Goal: Task Accomplishment & Management: Complete application form

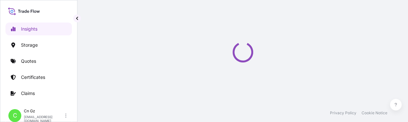
select select "2025"
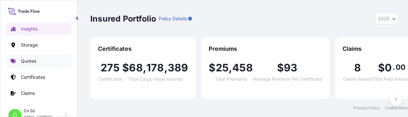
scroll to position [7, 0]
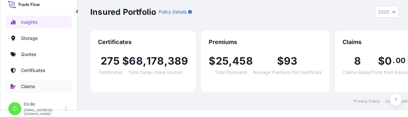
click at [29, 85] on p "Claims" at bounding box center [28, 87] width 14 height 6
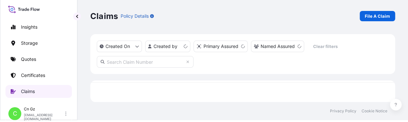
scroll to position [3, 5]
click at [137, 46] on icon "createdOn Filter options" at bounding box center [137, 47] width 4 height 4
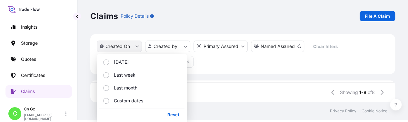
click at [137, 46] on icon "createdOn Filter options" at bounding box center [137, 47] width 4 height 4
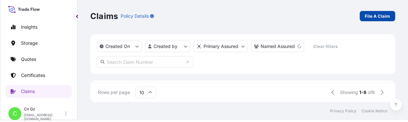
click at [379, 16] on p "File A Claim" at bounding box center [377, 16] width 25 height 6
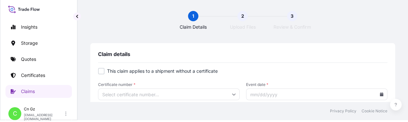
scroll to position [32, 0]
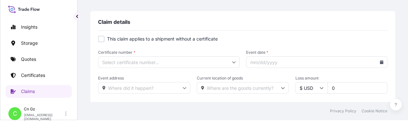
click at [100, 39] on div at bounding box center [101, 39] width 6 height 6
checkbox input "true"
click at [146, 60] on input "Primary Assured *" at bounding box center [169, 62] width 142 height 12
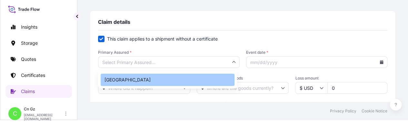
click at [141, 75] on div "[GEOGRAPHIC_DATA]" at bounding box center [168, 80] width 134 height 12
type input "[GEOGRAPHIC_DATA]"
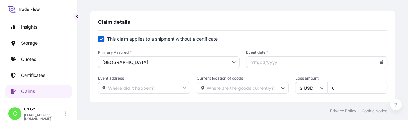
click at [257, 64] on input "Event date *" at bounding box center [317, 62] width 142 height 12
click at [379, 63] on input "Event date *" at bounding box center [317, 62] width 142 height 12
click at [380, 63] on icon at bounding box center [382, 62] width 4 height 4
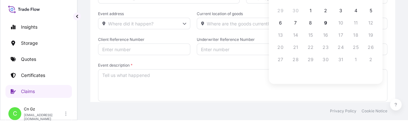
scroll to position [129, 0]
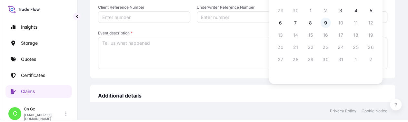
click at [325, 23] on button "9" at bounding box center [326, 23] width 10 height 10
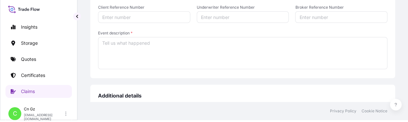
type input "[DATE]"
click at [189, 55] on textarea "Event description *" at bounding box center [242, 53] width 289 height 32
click at [314, 18] on input "Broker Reference Number" at bounding box center [341, 17] width 92 height 12
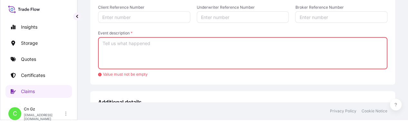
paste input "US30220756604"
type input "US30220756604"
click at [189, 48] on textarea "Event description *" at bounding box center [242, 53] width 289 height 32
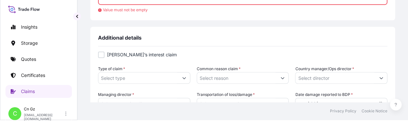
click at [182, 78] on icon "Show suggestions" at bounding box center [184, 78] width 4 height 4
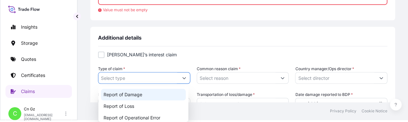
click at [174, 93] on div "Report of Damage" at bounding box center [143, 95] width 85 height 12
type input "Report of Damage"
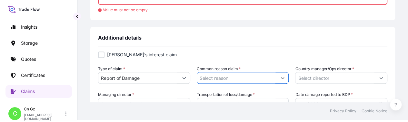
click at [224, 82] on input "Common reason claim *" at bounding box center [237, 78] width 80 height 12
click at [284, 78] on button "Show suggestions" at bounding box center [283, 78] width 12 height 12
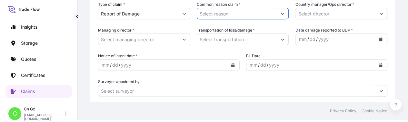
scroll to position [226, 0]
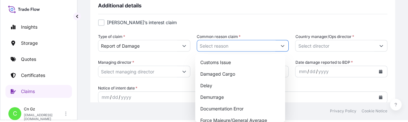
click at [281, 47] on icon "Show suggestions" at bounding box center [283, 46] width 4 height 4
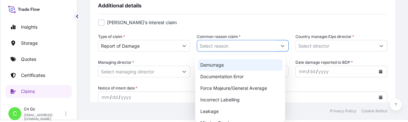
scroll to position [0, 0]
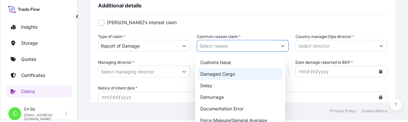
click at [237, 74] on div "Damaged Cargo" at bounding box center [240, 74] width 85 height 12
type input "Damaged Cargo"
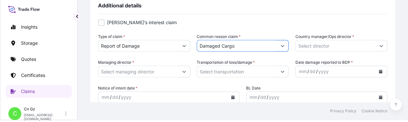
click at [379, 46] on icon "Show suggestions" at bounding box center [381, 46] width 4 height 4
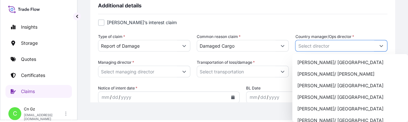
click at [350, 46] on input "Country manager/Ops director *" at bounding box center [336, 46] width 80 height 12
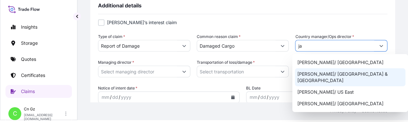
click at [345, 75] on div "[PERSON_NAME]/ [GEOGRAPHIC_DATA] & [GEOGRAPHIC_DATA]" at bounding box center [350, 77] width 111 height 18
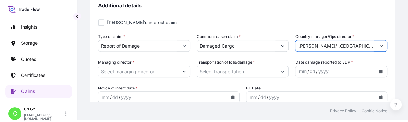
type input "[PERSON_NAME]/ [GEOGRAPHIC_DATA] & [GEOGRAPHIC_DATA]"
click at [379, 72] on icon "Calendar" at bounding box center [381, 72] width 4 height 4
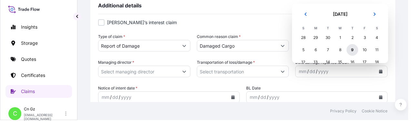
click at [352, 48] on div "9" at bounding box center [353, 50] width 12 height 12
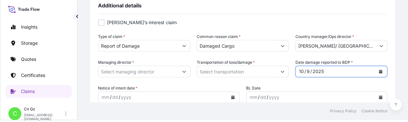
click at [244, 74] on input "Transportation of loss/damage *" at bounding box center [237, 72] width 80 height 12
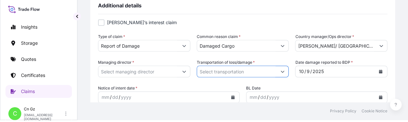
click at [281, 73] on icon "Show suggestions" at bounding box center [283, 72] width 4 height 4
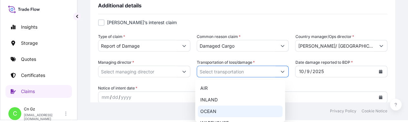
click at [242, 109] on div "OCEAN" at bounding box center [240, 112] width 85 height 12
type input "OCEAN"
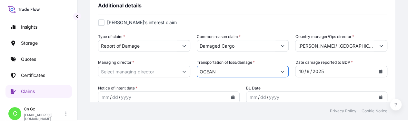
click at [284, 87] on div "BL Date mm / dd / yyyy" at bounding box center [317, 94] width 142 height 18
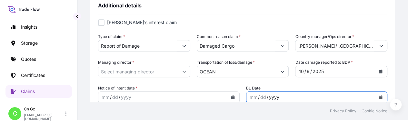
scroll to position [290, 0]
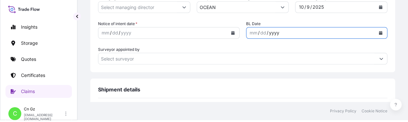
click at [281, 7] on icon "Show suggestions" at bounding box center [283, 7] width 4 height 4
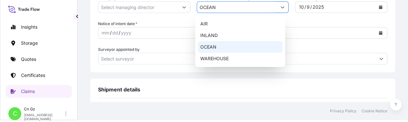
click at [209, 46] on div "OCEAN" at bounding box center [240, 47] width 85 height 12
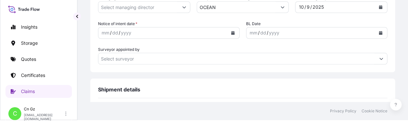
click at [174, 78] on div "Claim details This claim applies to a shipment without a certificate Primary As…" at bounding box center [242, 37] width 305 height 568
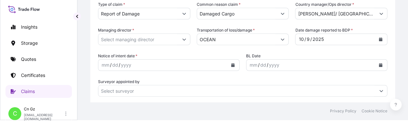
scroll to position [226, 0]
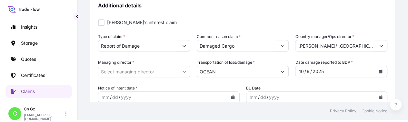
click at [183, 71] on icon "Show suggestions" at bounding box center [184, 72] width 4 height 4
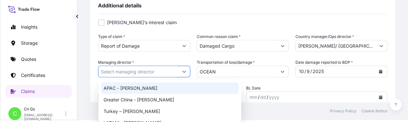
scroll to position [34, 0]
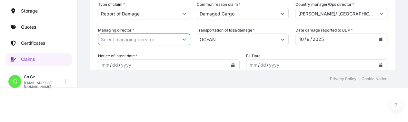
click at [182, 39] on icon "Show suggestions" at bounding box center [184, 39] width 4 height 4
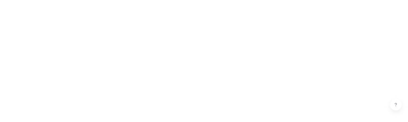
scroll to position [64, 0]
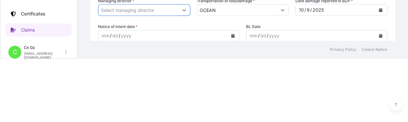
click at [183, 9] on icon "Show suggestions" at bounding box center [184, 10] width 4 height 4
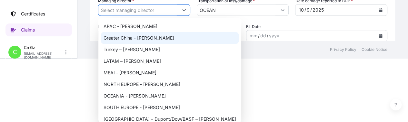
click at [145, 40] on div "Greater China - [PERSON_NAME]" at bounding box center [170, 38] width 138 height 12
type input "Greater China - [PERSON_NAME]"
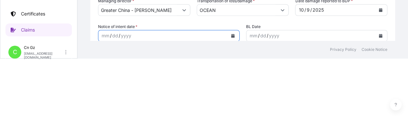
click at [231, 35] on icon "Calendar" at bounding box center [233, 36] width 4 height 4
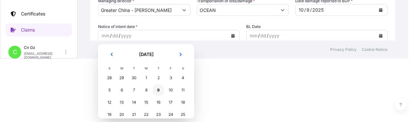
click at [158, 91] on div "9" at bounding box center [159, 91] width 12 height 12
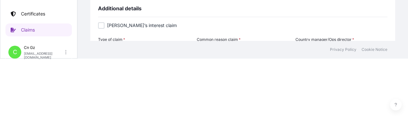
scroll to position [97, 0]
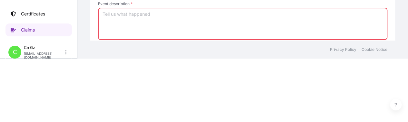
click at [197, 23] on textarea "Event description *" at bounding box center [242, 24] width 289 height 32
click at [146, 33] on textarea "Event description *" at bounding box center [242, 24] width 289 height 32
paste textarea "Upon arrival, one bag was found damaged (25kg per bag), with an actual weight o…"
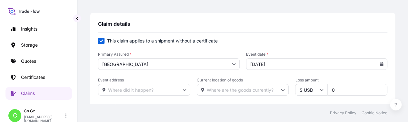
scroll to position [65, 0]
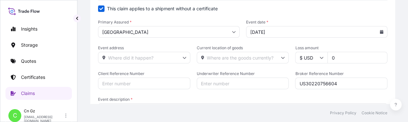
type textarea "Upon arrival, one bag was found damaged (25kg per bag), with an actual weight o…"
click at [341, 58] on input "0" at bounding box center [358, 58] width 60 height 12
drag, startPoint x: 342, startPoint y: 56, endPoint x: 325, endPoint y: 57, distance: 16.5
click at [328, 57] on input "0" at bounding box center [358, 58] width 60 height 12
type input "210"
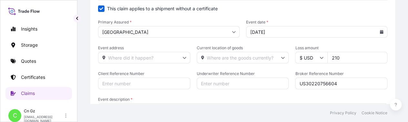
click at [176, 72] on span "Client Reference Number" at bounding box center [144, 73] width 92 height 5
click at [176, 78] on input "Client Reference Number" at bounding box center [144, 84] width 92 height 12
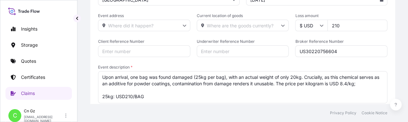
scroll to position [32, 0]
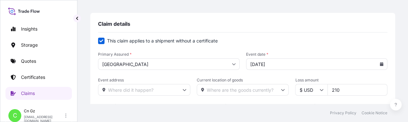
click at [380, 65] on icon at bounding box center [382, 64] width 4 height 4
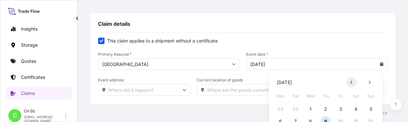
click at [352, 84] on icon at bounding box center [351, 83] width 3 height 4
click at [327, 119] on button "11" at bounding box center [326, 121] width 10 height 10
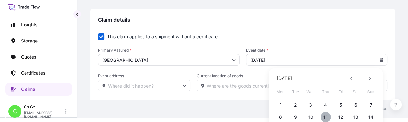
type input "[DATE]"
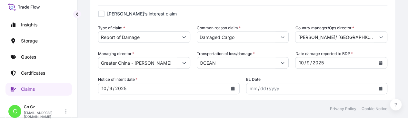
scroll to position [258, 0]
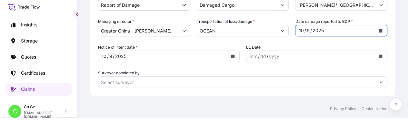
click at [379, 30] on icon "Calendar" at bounding box center [381, 31] width 4 height 4
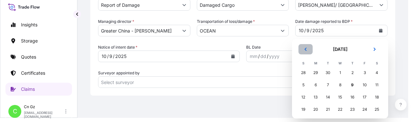
click at [306, 51] on icon "Previous" at bounding box center [306, 49] width 4 height 4
click at [352, 86] on div "11" at bounding box center [353, 85] width 12 height 12
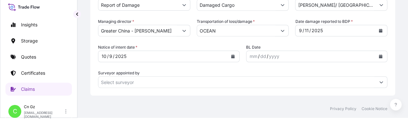
click at [263, 93] on div "[PERSON_NAME]’s interest claim Type of claim * Report of Damage Common reason c…" at bounding box center [242, 36] width 289 height 127
drag, startPoint x: 134, startPoint y: 46, endPoint x: 111, endPoint y: 46, distance: 23.2
click at [112, 46] on span "Notice of intent date *" at bounding box center [117, 47] width 39 height 6
drag, startPoint x: 135, startPoint y: 46, endPoint x: 98, endPoint y: 47, distance: 37.5
click at [98, 47] on div "Additional details [PERSON_NAME]’s interest claim Type of claim * Report of Dam…" at bounding box center [242, 25] width 305 height 142
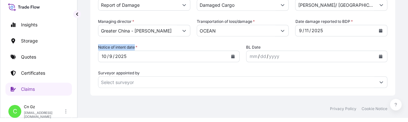
copy span "Notice of intent date"
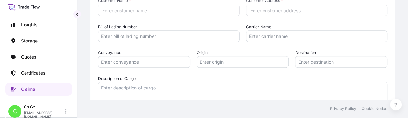
scroll to position [355, 0]
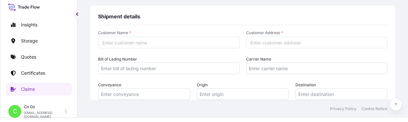
click at [255, 44] on input "Customer Address *" at bounding box center [317, 43] width 142 height 12
click at [143, 42] on input "Customer Name *" at bounding box center [169, 43] width 142 height 12
paste input "JIANGMEN XIANGNING IMPORT AND EXPORT TRADING CO.,LTD."
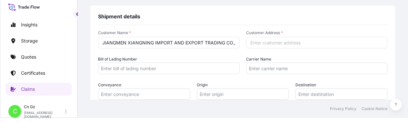
scroll to position [0, 10]
type input "JIANGMEN XIANGNING IMPORT AND EXPORT TRADING CO.,LTD."
click at [269, 45] on input "Customer Address *" at bounding box center [317, 43] width 142 height 12
type input "r"
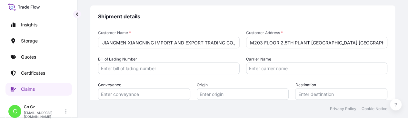
scroll to position [0, 10]
type input "RM203 FLOOR 2,5TH PLANT [GEOGRAPHIC_DATA] [GEOGRAPHIC_DATA] [GEOGRAPHIC_DATA]"
click at [109, 70] on input "Bill of Lading Number" at bounding box center [169, 69] width 142 height 12
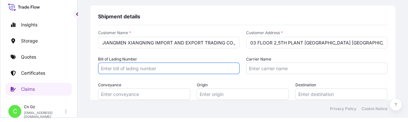
scroll to position [0, 0]
paste input "US30220756604"
type input "US30220756604"
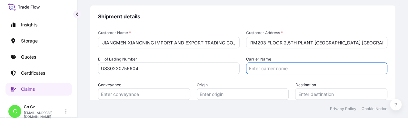
click at [259, 67] on input "Carrier Name" at bounding box center [317, 69] width 142 height 12
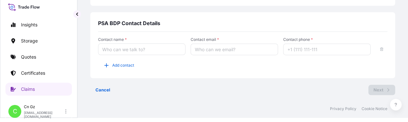
scroll to position [438, 0]
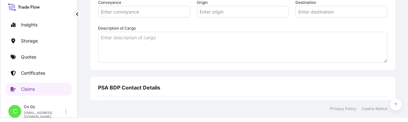
type input "ECU"
click at [169, 52] on textarea "Description of Cargo" at bounding box center [242, 47] width 289 height 31
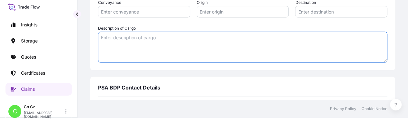
scroll to position [405, 0]
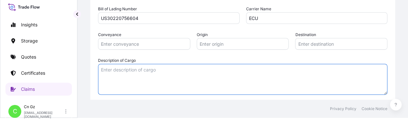
click at [217, 41] on input "Origin" at bounding box center [243, 44] width 92 height 12
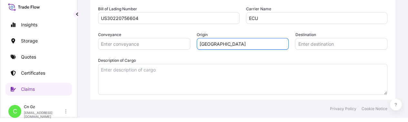
type input "[GEOGRAPHIC_DATA]"
click at [338, 40] on input "Destination" at bounding box center [341, 44] width 92 height 12
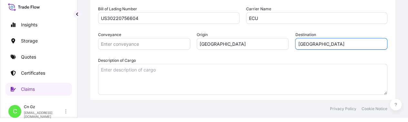
type input "[GEOGRAPHIC_DATA]"
click at [188, 82] on textarea "Description of Cargo" at bounding box center [242, 79] width 289 height 31
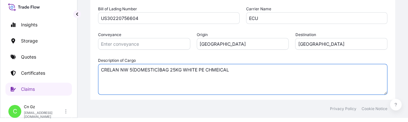
scroll to position [470, 0]
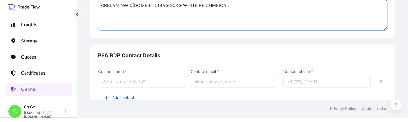
type textarea "CRELAN NW 5(DOMESTIC)BAG 25KG WHITE PE CHMEICAL"
click at [156, 82] on input "Contact name *" at bounding box center [141, 82] width 87 height 12
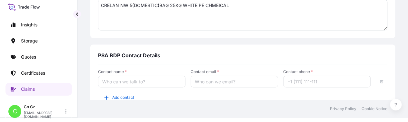
scroll to position [502, 0]
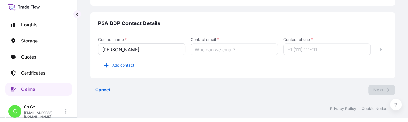
type input "[PERSON_NAME]"
click at [203, 51] on input "Contact email *" at bounding box center [234, 50] width 87 height 12
paste input "Seafreight Import Team Guangzhou <[EMAIL_ADDRESS][DOMAIN_NAME]>"
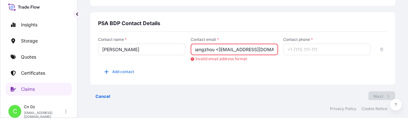
click at [217, 49] on input "Seafreight Import Team Guangzhou <[EMAIL_ADDRESS][DOMAIN_NAME]>" at bounding box center [234, 50] width 87 height 12
click at [261, 51] on input "[EMAIL_ADDRESS][DOMAIN_NAME]>" at bounding box center [234, 50] width 87 height 12
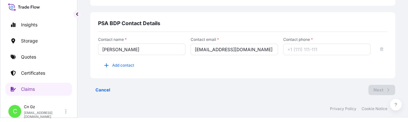
type input "[EMAIL_ADDRESS][DOMAIN_NAME]"
click at [283, 50] on input "Contact phone *" at bounding box center [326, 50] width 87 height 12
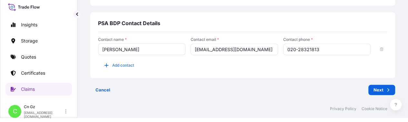
type input "020-28321813"
click at [273, 68] on div "Contact name * [PERSON_NAME] Contact email * [EMAIL_ADDRESS][DOMAIN_NAME] Conta…" at bounding box center [242, 54] width 289 height 34
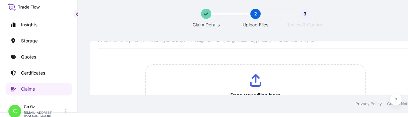
scroll to position [32, 0]
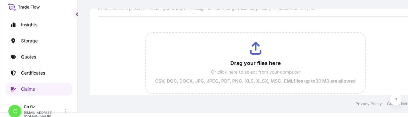
click at [255, 50] on input "Drag your files here Or click here to select from your computer CSV, DOC, DOCX,…" at bounding box center [255, 63] width 219 height 61
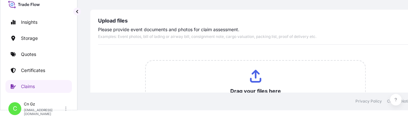
scroll to position [0, 0]
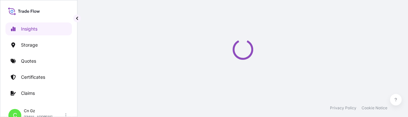
select select "2025"
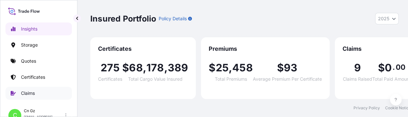
click at [29, 95] on p "Claims" at bounding box center [28, 93] width 14 height 6
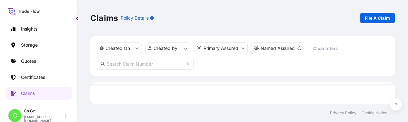
scroll to position [2, 0]
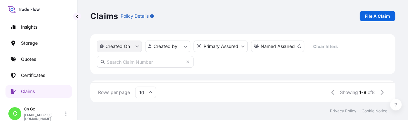
click at [135, 48] on icon "createdOn Filter options" at bounding box center [137, 47] width 4 height 4
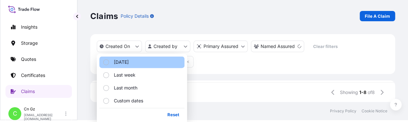
click at [131, 61] on button "Today" at bounding box center [141, 62] width 85 height 12
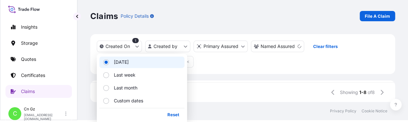
click at [235, 81] on div "Client Reference Number" at bounding box center [232, 92] width 65 height 23
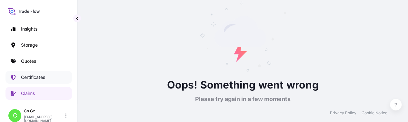
click at [35, 75] on p "Certificates" at bounding box center [33, 77] width 24 height 6
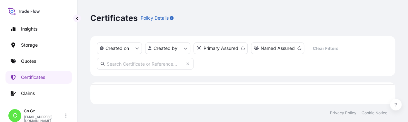
scroll to position [3, 5]
click at [30, 93] on p "Claims" at bounding box center [28, 93] width 14 height 6
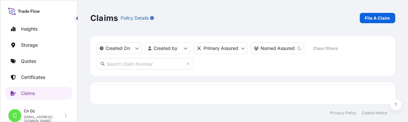
scroll to position [2, 0]
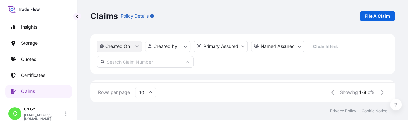
click at [135, 46] on button "Created On" at bounding box center [119, 47] width 45 height 12
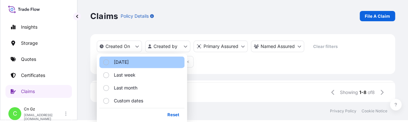
click at [134, 60] on button "[DATE]" at bounding box center [141, 62] width 85 height 12
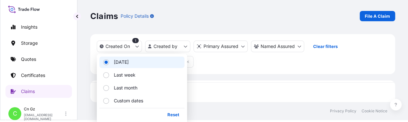
scroll to position [17, 300]
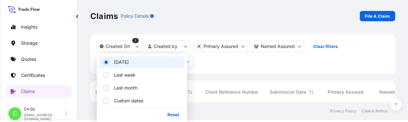
click at [244, 69] on div "Created On 1 Created by Primary Assured Named Assured Clear filters" at bounding box center [242, 54] width 305 height 40
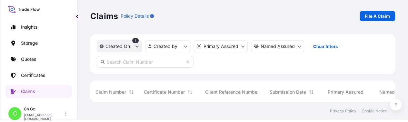
click at [138, 45] on icon "createdOn Filter options" at bounding box center [137, 47] width 4 height 4
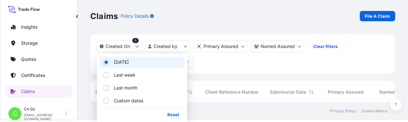
click at [135, 64] on button "[DATE]" at bounding box center [141, 62] width 85 height 12
click at [113, 61] on label "[DATE]" at bounding box center [119, 62] width 20 height 6
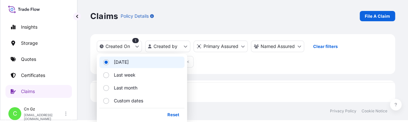
scroll to position [0, 0]
click at [113, 61] on label "[DATE]" at bounding box center [119, 62] width 20 height 6
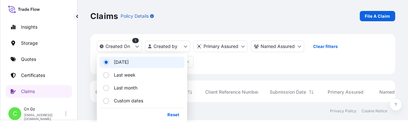
scroll to position [17, 300]
click at [230, 67] on div "Created On 1 Created by Primary Assured Named Assured Clear filters" at bounding box center [242, 54] width 305 height 40
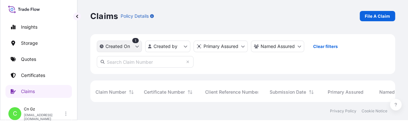
click at [139, 47] on button "Created On" at bounding box center [119, 47] width 45 height 12
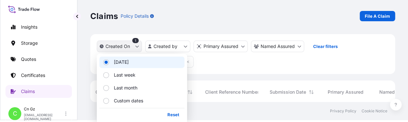
click at [136, 47] on icon "createdOn Filter options" at bounding box center [137, 47] width 4 height 4
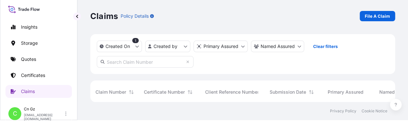
click at [136, 39] on div "1" at bounding box center [135, 40] width 6 height 5
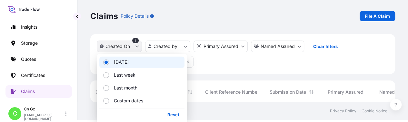
click at [136, 45] on icon "createdOn Filter options" at bounding box center [137, 47] width 4 height 4
click at [173, 114] on p "Reset" at bounding box center [173, 115] width 12 height 6
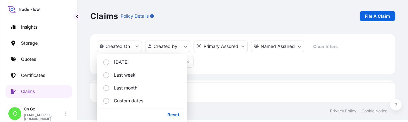
click at [221, 82] on div "Client Reference Number" at bounding box center [232, 92] width 65 height 23
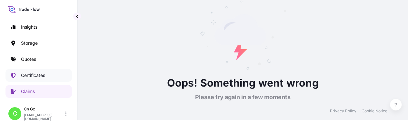
click at [43, 77] on p "Certificates" at bounding box center [33, 75] width 24 height 6
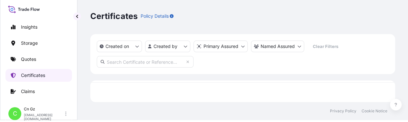
scroll to position [3, 5]
click at [45, 93] on link "Claims" at bounding box center [38, 91] width 66 height 13
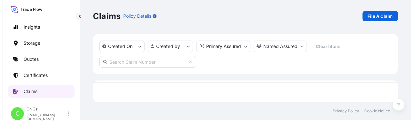
scroll to position [3, 5]
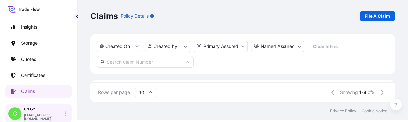
click at [16, 113] on span "C" at bounding box center [15, 114] width 4 height 6
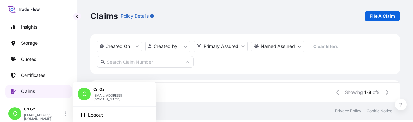
click at [40, 92] on link "Claims" at bounding box center [38, 91] width 66 height 13
click at [136, 47] on icon "createdOn Filter options" at bounding box center [137, 47] width 4 height 4
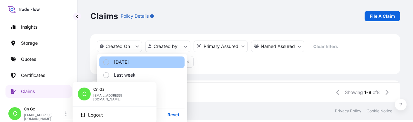
click at [130, 60] on button "[DATE]" at bounding box center [141, 62] width 85 height 12
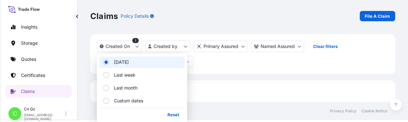
scroll to position [17, 300]
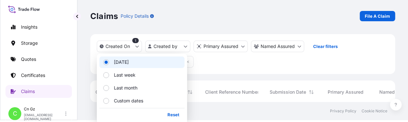
click at [264, 64] on div "Created On 1 Created by Primary Assured Named Assured Clear filters" at bounding box center [242, 54] width 305 height 40
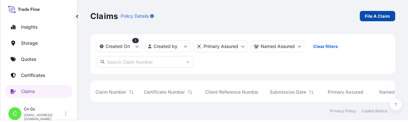
click at [383, 20] on link "File A Claim" at bounding box center [377, 16] width 35 height 10
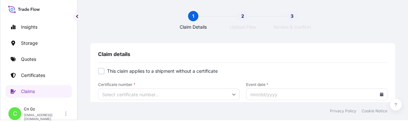
click at [101, 72] on div at bounding box center [101, 71] width 6 height 6
checkbox input "true"
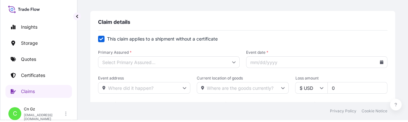
click at [166, 64] on input "Primary Assured *" at bounding box center [169, 62] width 142 height 12
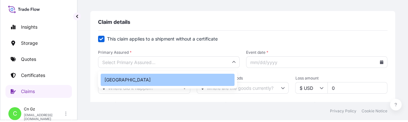
click at [155, 78] on div "[GEOGRAPHIC_DATA]" at bounding box center [168, 80] width 134 height 12
type input "[GEOGRAPHIC_DATA]"
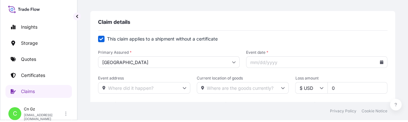
click at [380, 63] on icon at bounding box center [382, 62] width 4 height 4
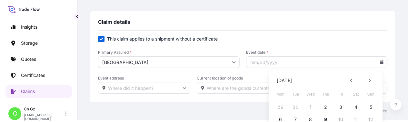
scroll to position [34, 0]
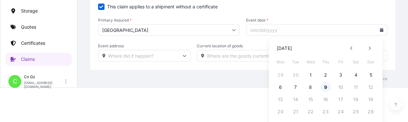
click at [326, 86] on button "9" at bounding box center [326, 87] width 10 height 10
type input "[DATE]"
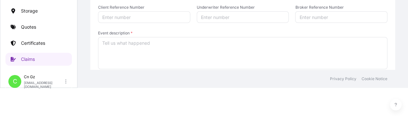
scroll to position [65, 0]
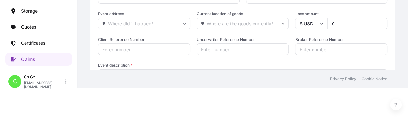
drag, startPoint x: 336, startPoint y: 28, endPoint x: 311, endPoint y: 28, distance: 25.2
click at [310, 28] on div "$ USD 0" at bounding box center [341, 24] width 92 height 12
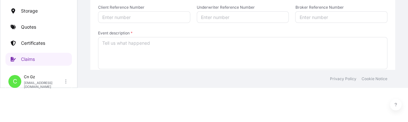
type input "210"
click at [156, 49] on textarea "Event description *" at bounding box center [242, 53] width 289 height 32
paste textarea "Upon arrival, one bag was found damaged (25kg per bag), with an actual weight o…"
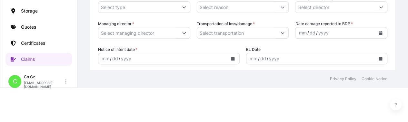
scroll to position [161, 0]
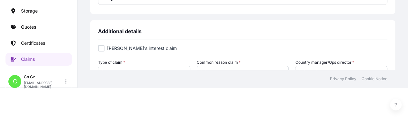
type textarea "Upon arrival, one bag was found damaged (25kg per bag), with an actual weight o…"
click at [100, 49] on div at bounding box center [101, 48] width 6 height 6
checkbox input "false"
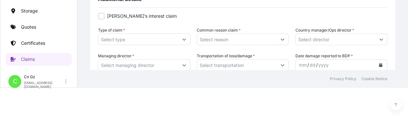
click at [162, 40] on input "Type of claim *" at bounding box center [138, 40] width 80 height 12
click at [182, 39] on icon "Show suggestions" at bounding box center [184, 39] width 4 height 4
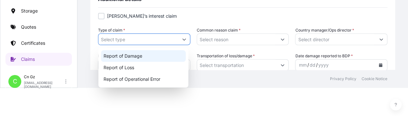
click at [171, 53] on div "Report of Damage" at bounding box center [143, 56] width 85 height 12
type input "Report of Damage"
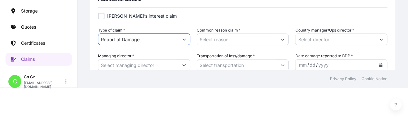
click at [247, 40] on input "Common reason claim *" at bounding box center [237, 40] width 80 height 12
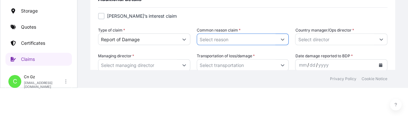
click at [281, 40] on icon "Show suggestions" at bounding box center [283, 40] width 4 height 2
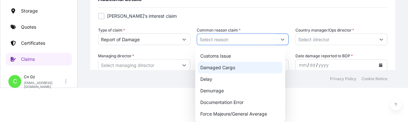
click at [250, 65] on div "Damaged Cargo" at bounding box center [240, 68] width 85 height 12
type input "Damaged Cargo"
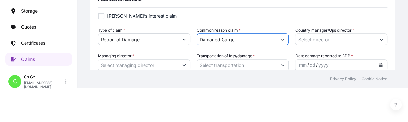
click at [379, 40] on icon "Show suggestions" at bounding box center [381, 39] width 4 height 4
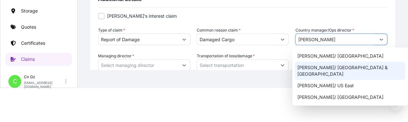
click at [365, 66] on div "[PERSON_NAME]/ [GEOGRAPHIC_DATA] & [GEOGRAPHIC_DATA]" at bounding box center [350, 71] width 111 height 18
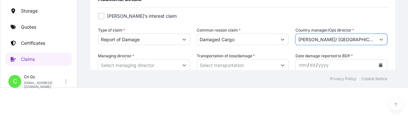
type input "[PERSON_NAME]/ [GEOGRAPHIC_DATA] & [GEOGRAPHIC_DATA]"
click at [379, 65] on icon "Calendar" at bounding box center [381, 65] width 4 height 4
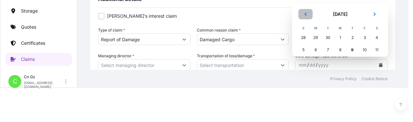
click at [304, 15] on icon "Previous" at bounding box center [306, 14] width 4 height 4
click at [351, 51] on div "11" at bounding box center [353, 50] width 12 height 12
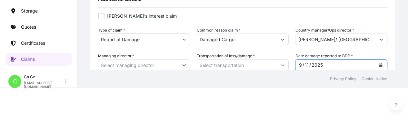
click at [303, 88] on html "September 2025 Selected Date: Thursday, September 11, 2025 Insights Storage Quo…" at bounding box center [204, 27] width 408 height 122
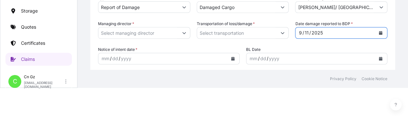
click at [281, 34] on icon "Show suggestions" at bounding box center [283, 33] width 4 height 4
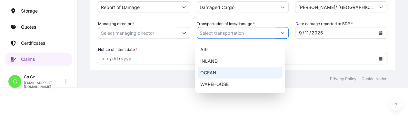
click at [237, 72] on div "OCEAN" at bounding box center [240, 73] width 85 height 12
type input "OCEAN"
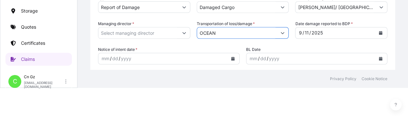
click at [147, 33] on input "Managing director *" at bounding box center [138, 33] width 80 height 12
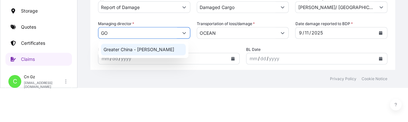
click at [147, 52] on div "Greater China - [PERSON_NAME]" at bounding box center [143, 50] width 85 height 12
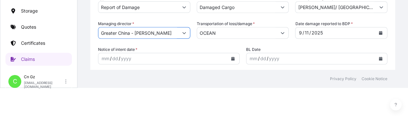
type input "Greater China - [PERSON_NAME]"
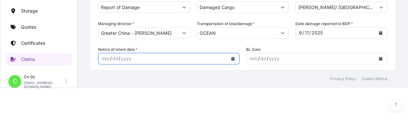
click at [231, 60] on icon "Calendar" at bounding box center [233, 59] width 4 height 4
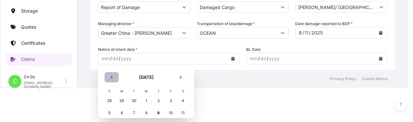
click at [111, 77] on icon "Previous" at bounding box center [112, 77] width 2 height 3
click at [157, 113] on div "11" at bounding box center [159, 113] width 12 height 12
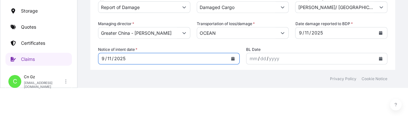
click at [237, 88] on html "September 2025 Selected Date: Thursday, September 11, 2025 Insights Storage Quo…" at bounding box center [204, 27] width 408 height 122
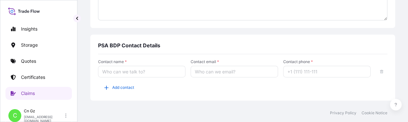
scroll to position [502, 0]
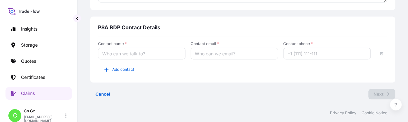
click at [147, 53] on input "Contact name *" at bounding box center [141, 54] width 87 height 12
type input "[PERSON_NAME]"
click at [204, 52] on input "Contact email *" at bounding box center [234, 54] width 87 height 12
paste input "Seafreight Import Team Guangzhou <[EMAIL_ADDRESS][DOMAIN_NAME]>"
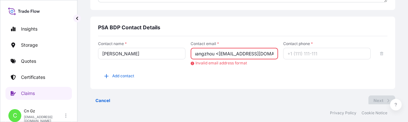
scroll to position [0, 0]
drag, startPoint x: 217, startPoint y: 53, endPoint x: 146, endPoint y: 54, distance: 71.0
click at [146, 54] on div "Contact name * MINNA LIANG Contact email * Seafreight Import Team Guangzhou <se…" at bounding box center [242, 53] width 289 height 25
click at [257, 56] on input "[EMAIL_ADDRESS][DOMAIN_NAME]>" at bounding box center [234, 54] width 87 height 12
type input "[EMAIL_ADDRESS][DOMAIN_NAME]"
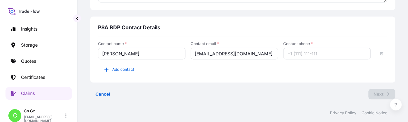
click at [288, 55] on input "Contact phone *" at bounding box center [326, 54] width 87 height 12
type input "020-28321813"
click at [253, 80] on div "Contact name * [PERSON_NAME] Contact email * [EMAIL_ADDRESS][DOMAIN_NAME] Conta…" at bounding box center [242, 61] width 289 height 51
click at [319, 34] on div "PSA BDP Contact Details" at bounding box center [242, 30] width 289 height 12
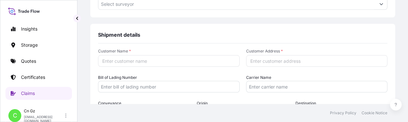
scroll to position [373, 0]
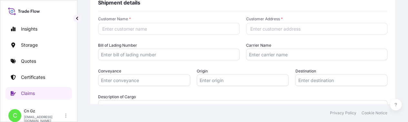
click at [153, 30] on input "Customer Name *" at bounding box center [169, 29] width 142 height 12
paste input "JIANGMEN XIANGNING IMPORT AND EXPORT TRADING CO.,LTD."
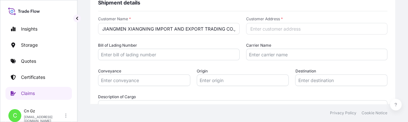
scroll to position [0, 10]
type input "JIANGMEN XIANGNING IMPORT AND EXPORT TRADING CO.,LTD."
click at [268, 29] on input "Customer Address *" at bounding box center [317, 29] width 142 height 12
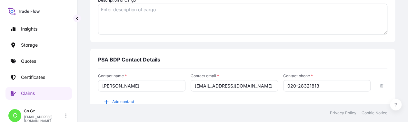
scroll to position [405, 0]
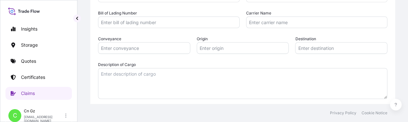
type input "RM203 FLOOR 2,5TH PLANT IN PHASE HESHAN CITY GUANGDONG CHINA"
click at [154, 82] on textarea "Description of Cargo" at bounding box center [242, 83] width 289 height 31
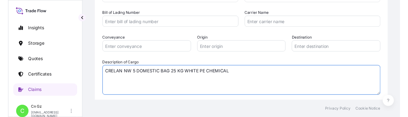
scroll to position [502, 0]
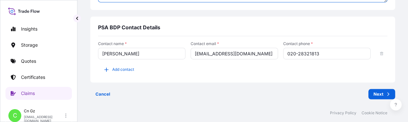
type textarea "CRELAN NW 5 DOMESTIC BAG 25 KG WHITE PE CHEMICAL"
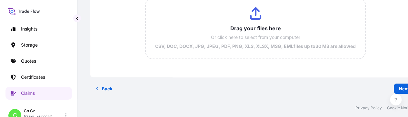
scroll to position [93, 0]
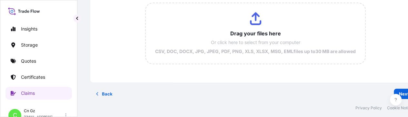
click at [254, 12] on input "Drag your files here Or click here to select from your computer CSV, DOC, DOCX,…" at bounding box center [255, 33] width 219 height 61
click at [249, 18] on input "Drag your files here Or click here to select from your computer CSV, DOC, DOCX,…" at bounding box center [255, 33] width 219 height 61
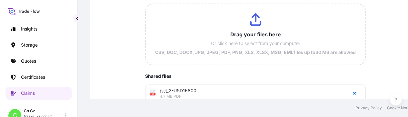
scroll to position [130, 0]
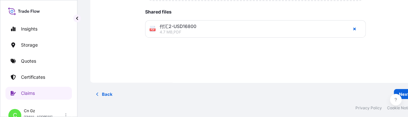
click at [181, 63] on div "Drag your files here Or click here to select from your computer CSV, DOC, DOCX,…" at bounding box center [255, 0] width 315 height 152
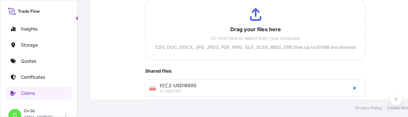
scroll to position [65, 0]
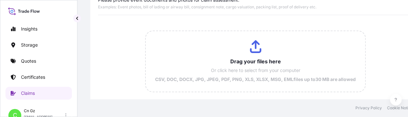
click at [254, 44] on input "Drag your files here Or click here to select from your computer CSV, DOC, DOCX,…" at bounding box center [255, 61] width 219 height 61
type input "C:\fakepath\CLAIM LETTER CNEE.pdf"
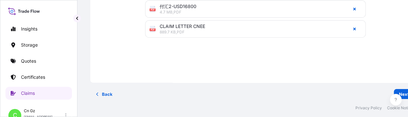
scroll to position [7, 0]
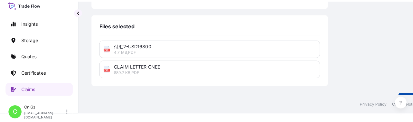
scroll to position [2, 0]
